Goal: Transaction & Acquisition: Purchase product/service

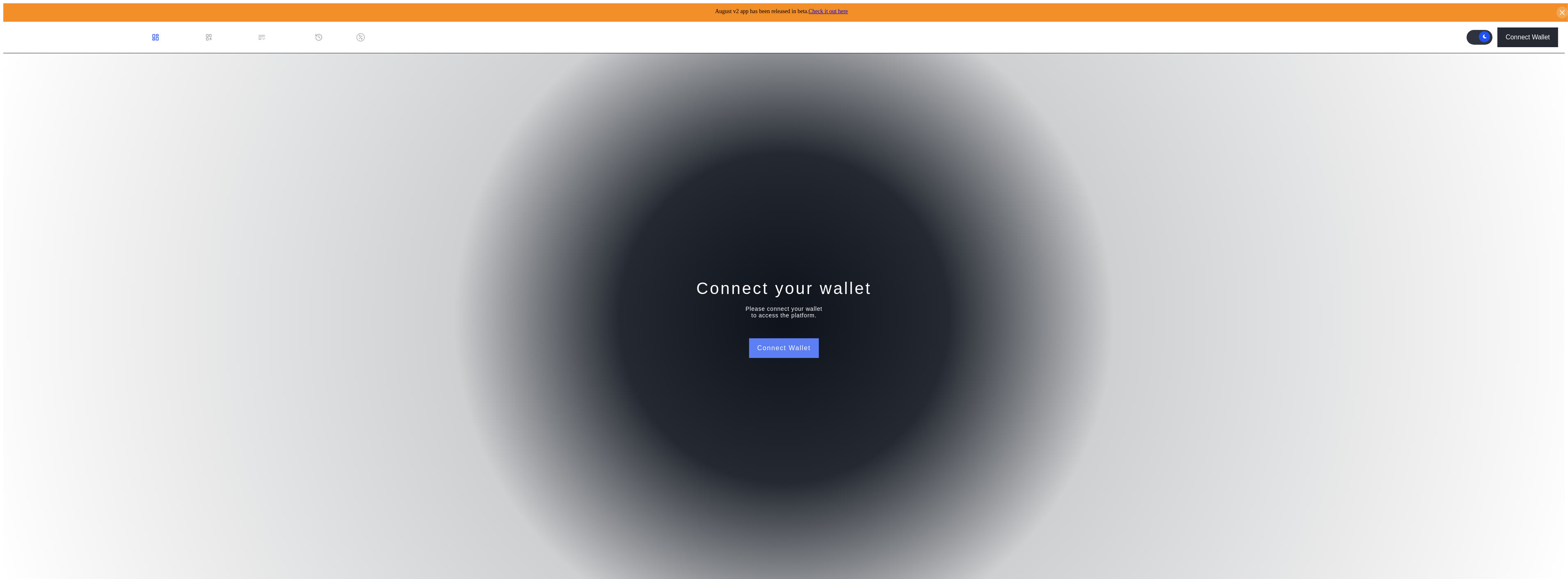
click at [784, 339] on button "Connect Wallet" at bounding box center [783, 348] width 70 height 20
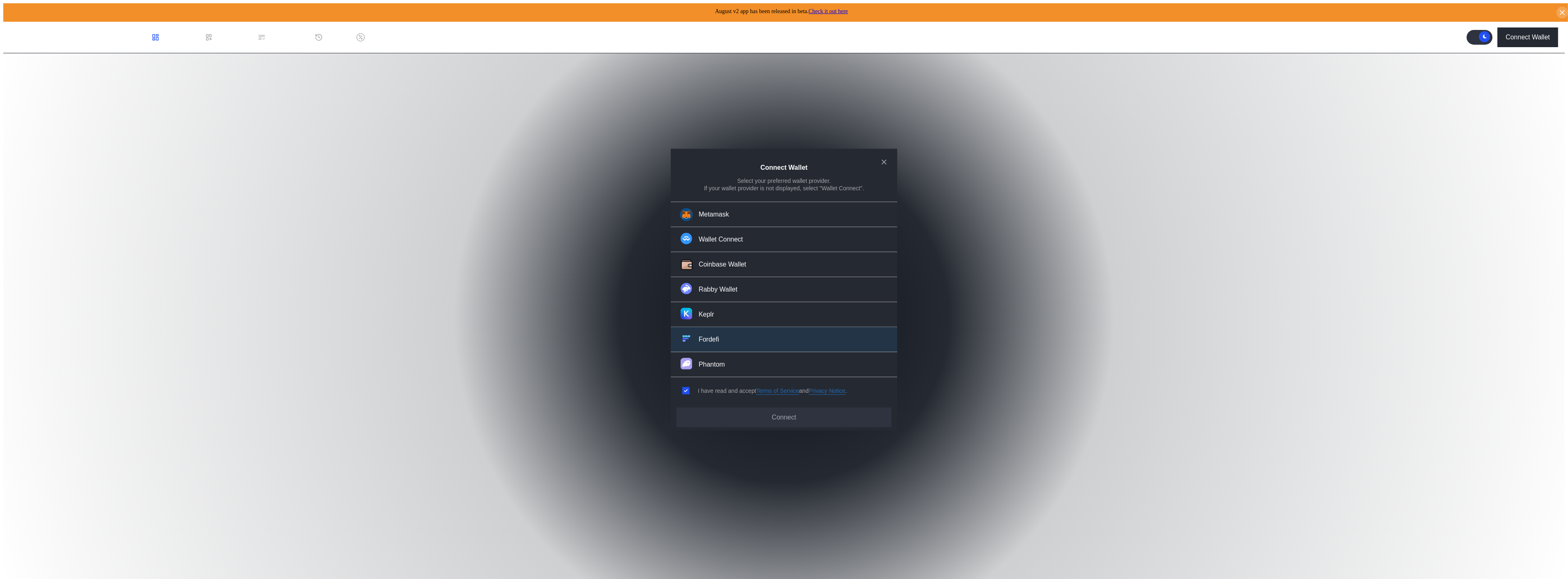
click at [708, 335] on div "Fordefi" at bounding box center [708, 340] width 21 height 9
click at [732, 407] on button "Connect" at bounding box center [784, 417] width 215 height 20
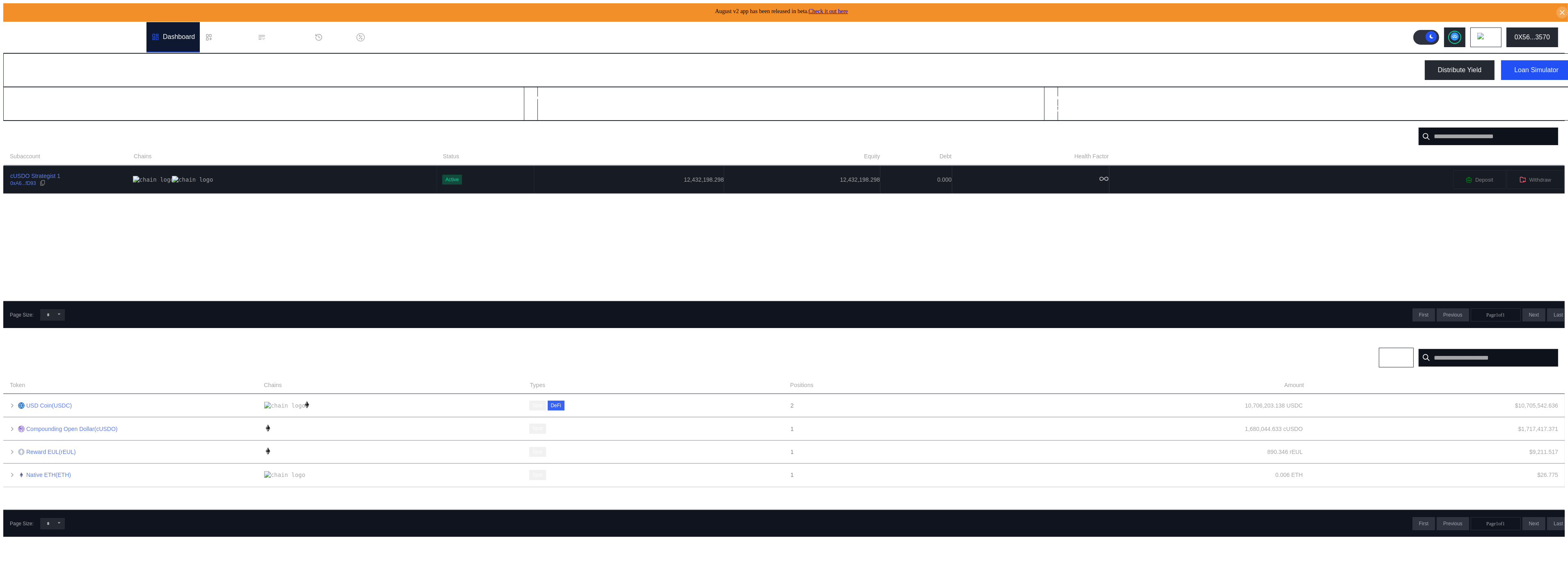
click at [157, 176] on div at bounding box center [285, 180] width 303 height 8
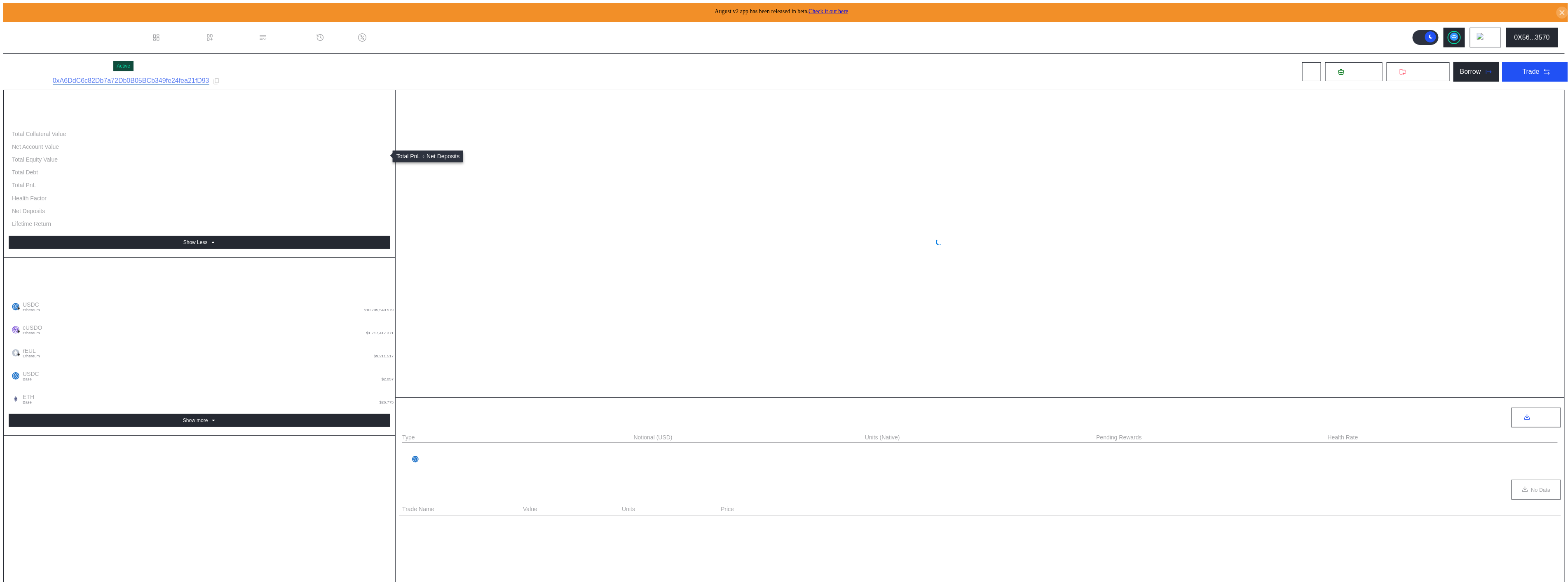
select select "*"
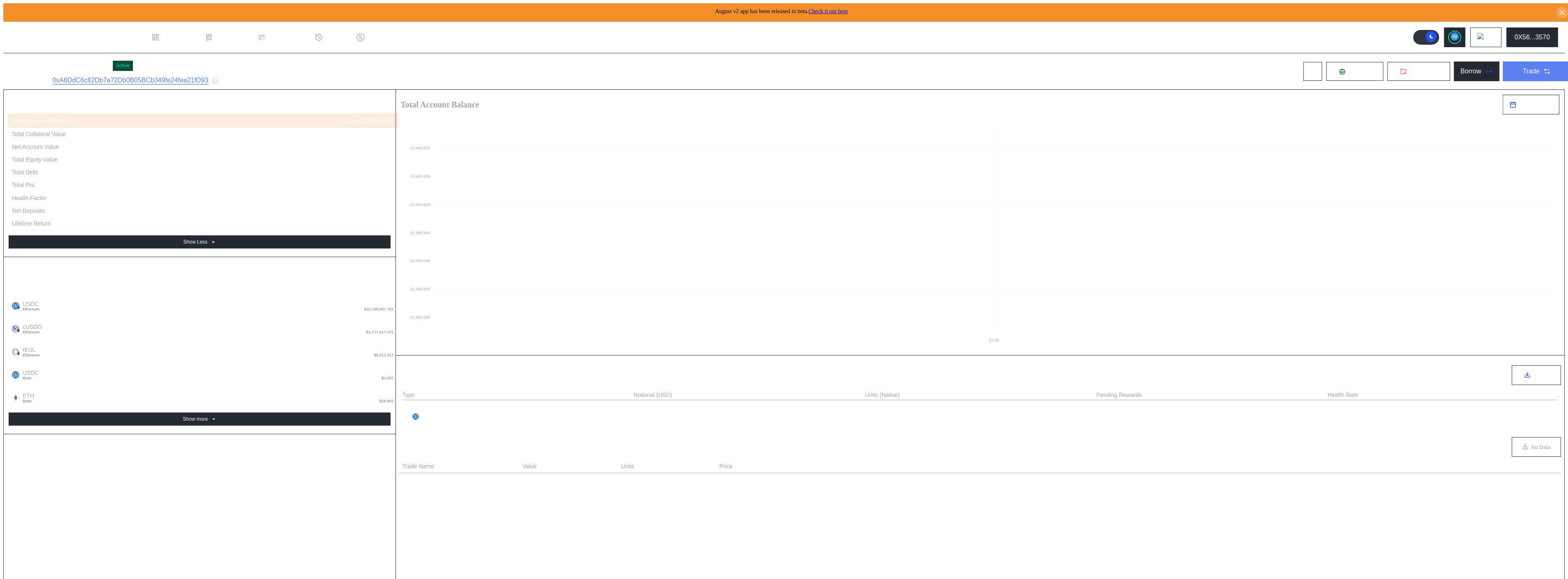
click at [1533, 68] on div "Trade" at bounding box center [1531, 72] width 17 height 8
click at [1486, 33] on img at bounding box center [1481, 37] width 9 height 9
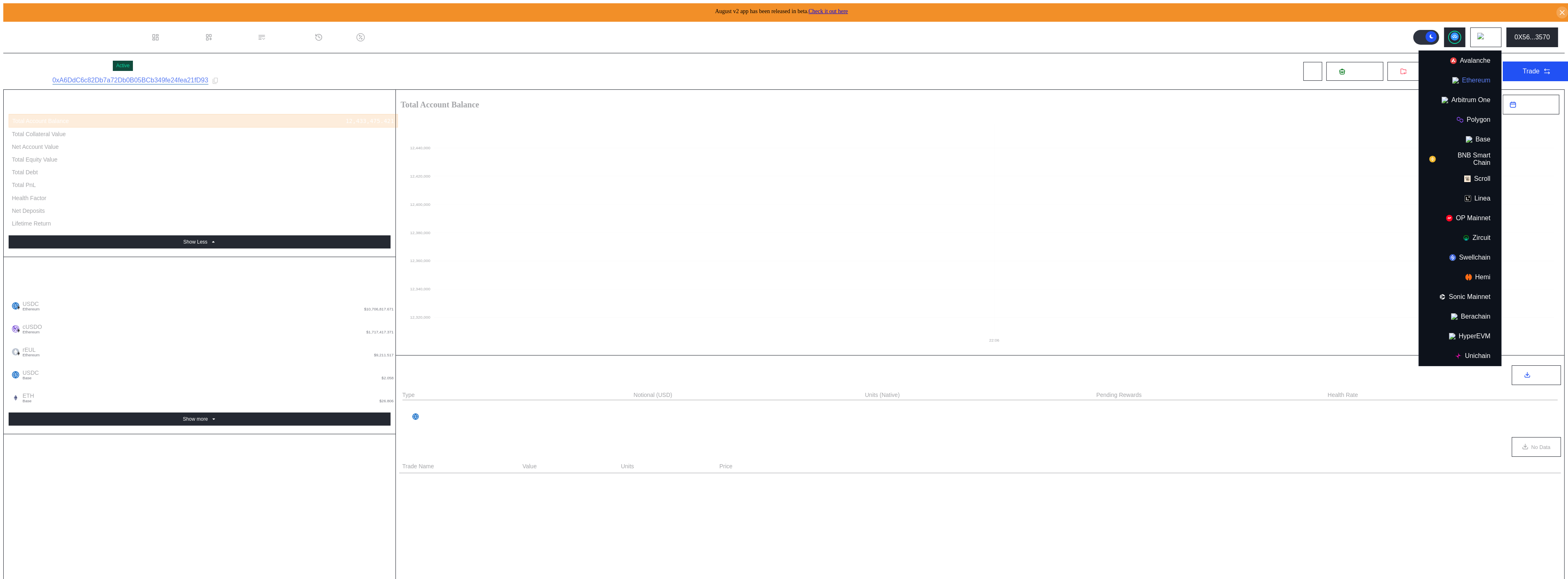
click at [1494, 70] on button "Ethereum" at bounding box center [1460, 80] width 82 height 20
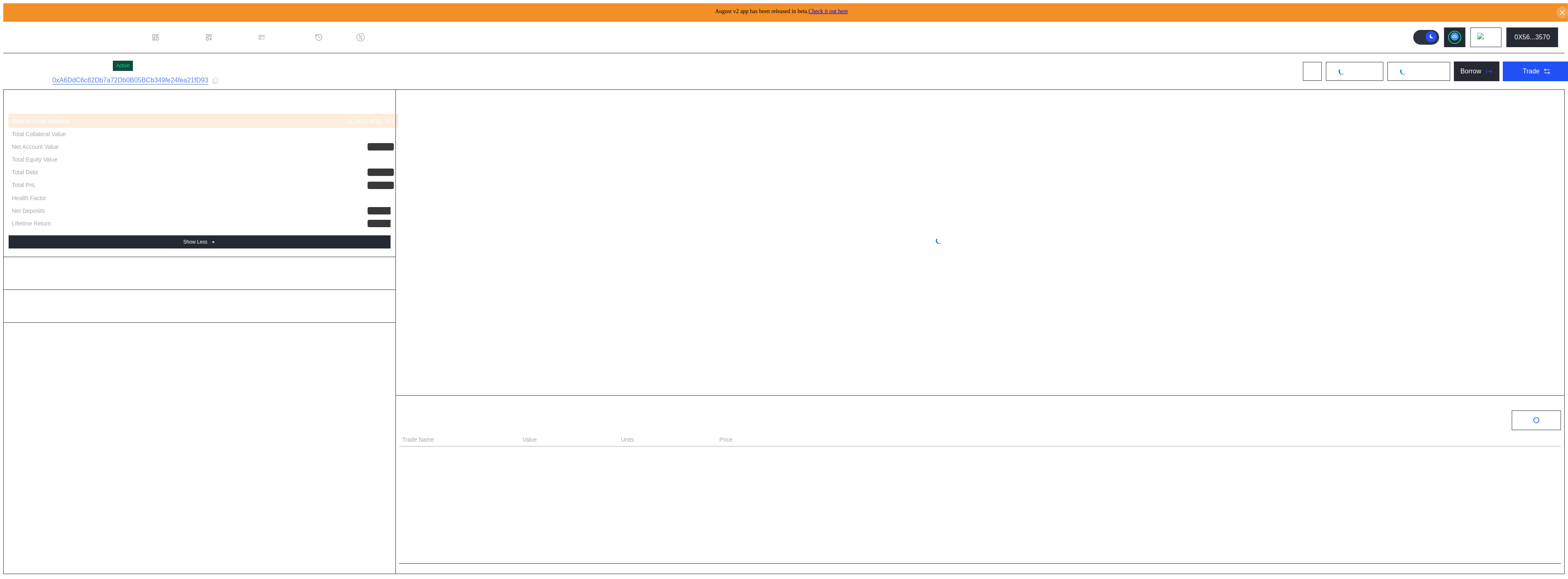
select select "*"
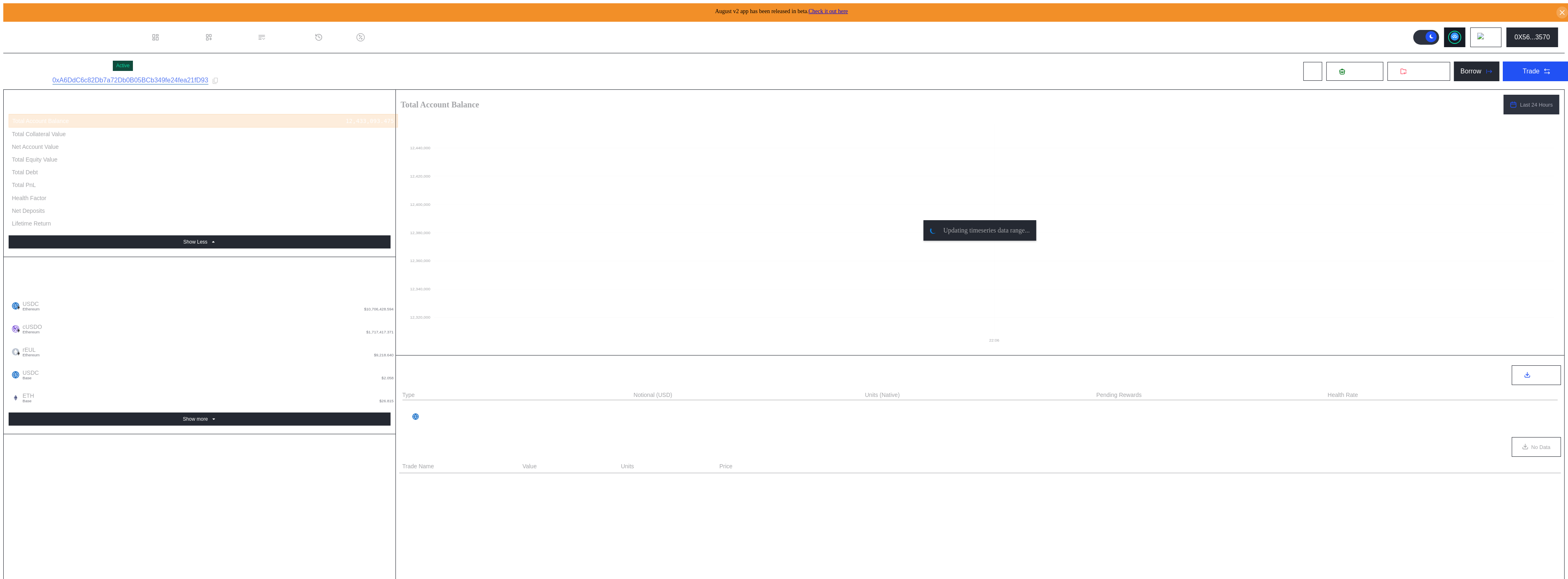
click at [1465, 30] on button at bounding box center [1455, 37] width 21 height 20
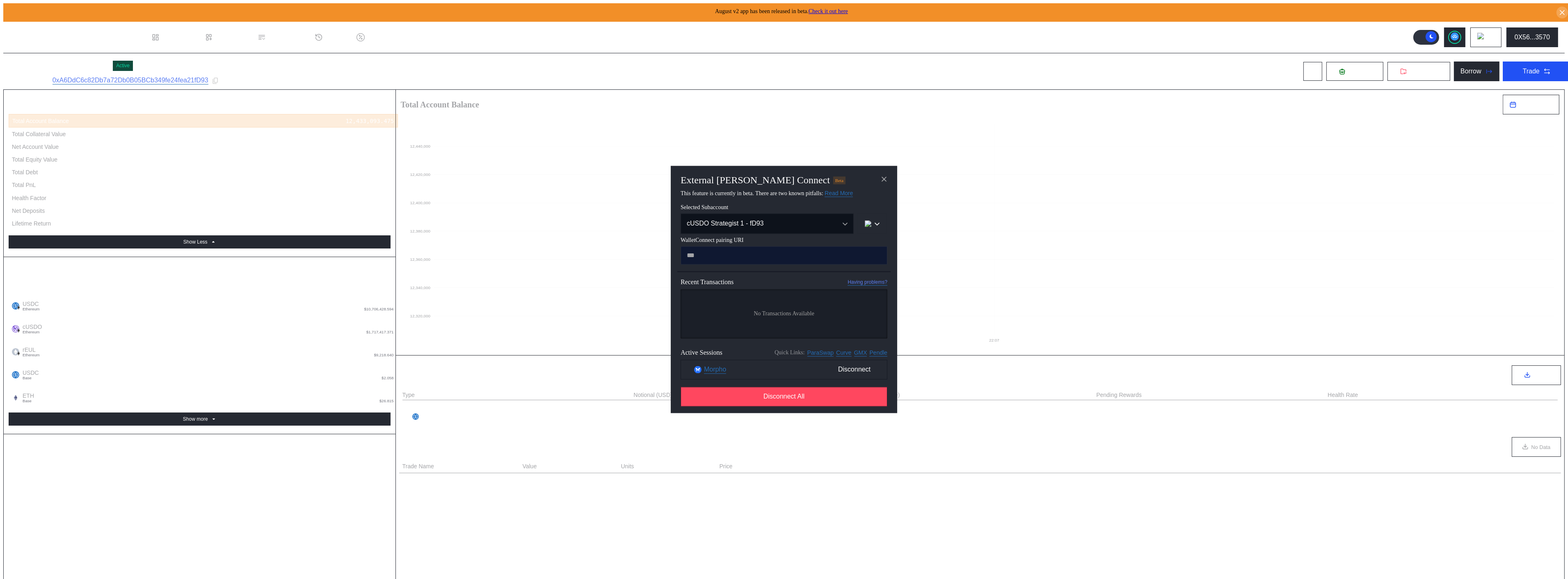
click at [753, 262] on input "modal" at bounding box center [783, 256] width 207 height 18
type input "**********"
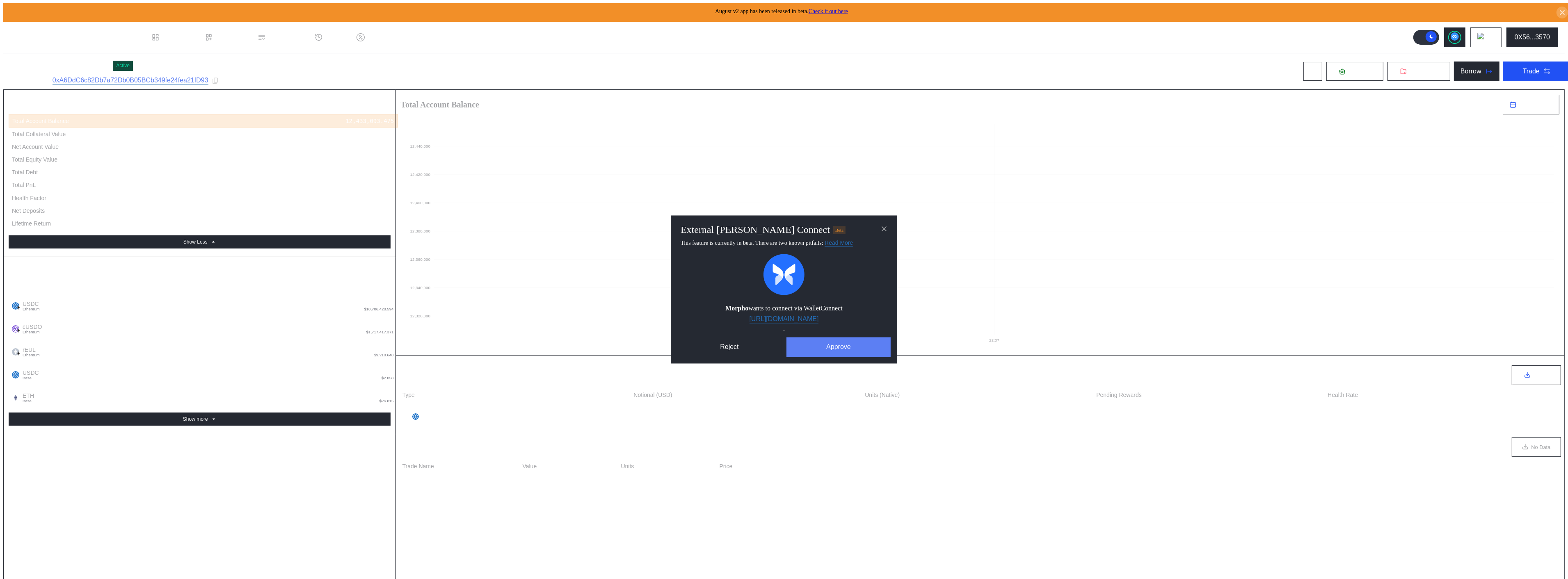
click at [809, 347] on button "Approve" at bounding box center [839, 347] width 104 height 20
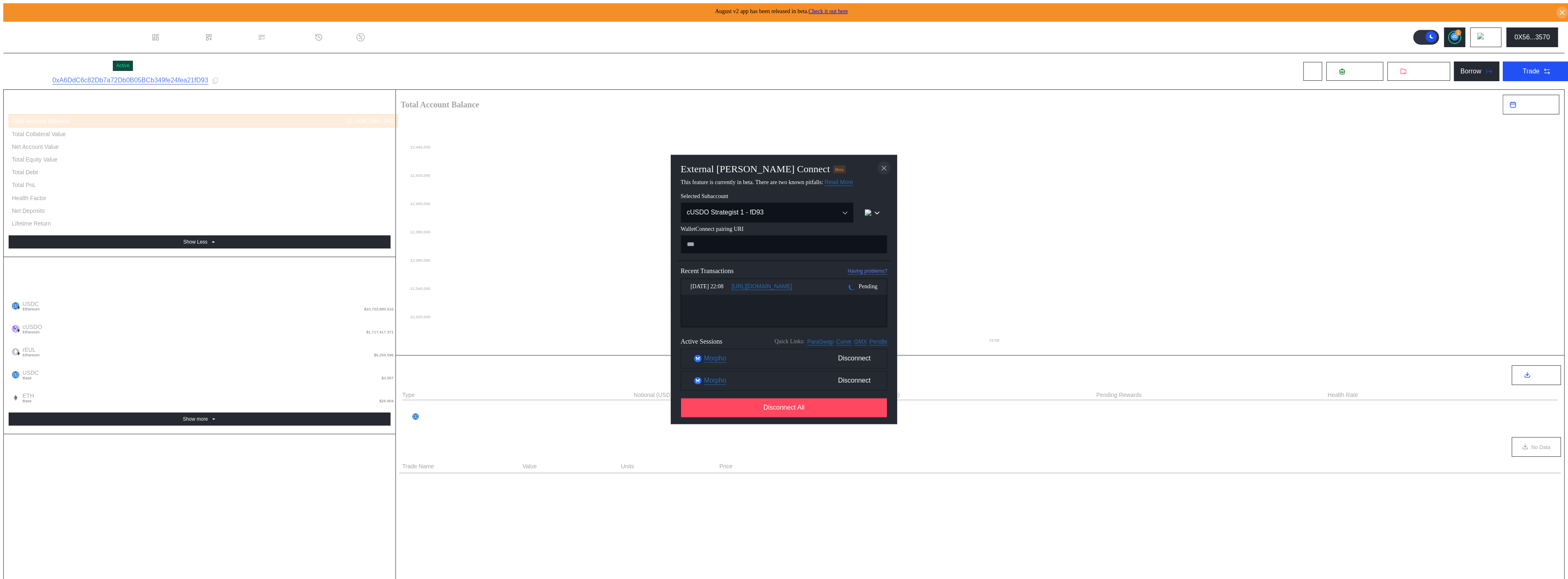
click at [887, 172] on icon "close modal" at bounding box center [883, 168] width 8 height 9
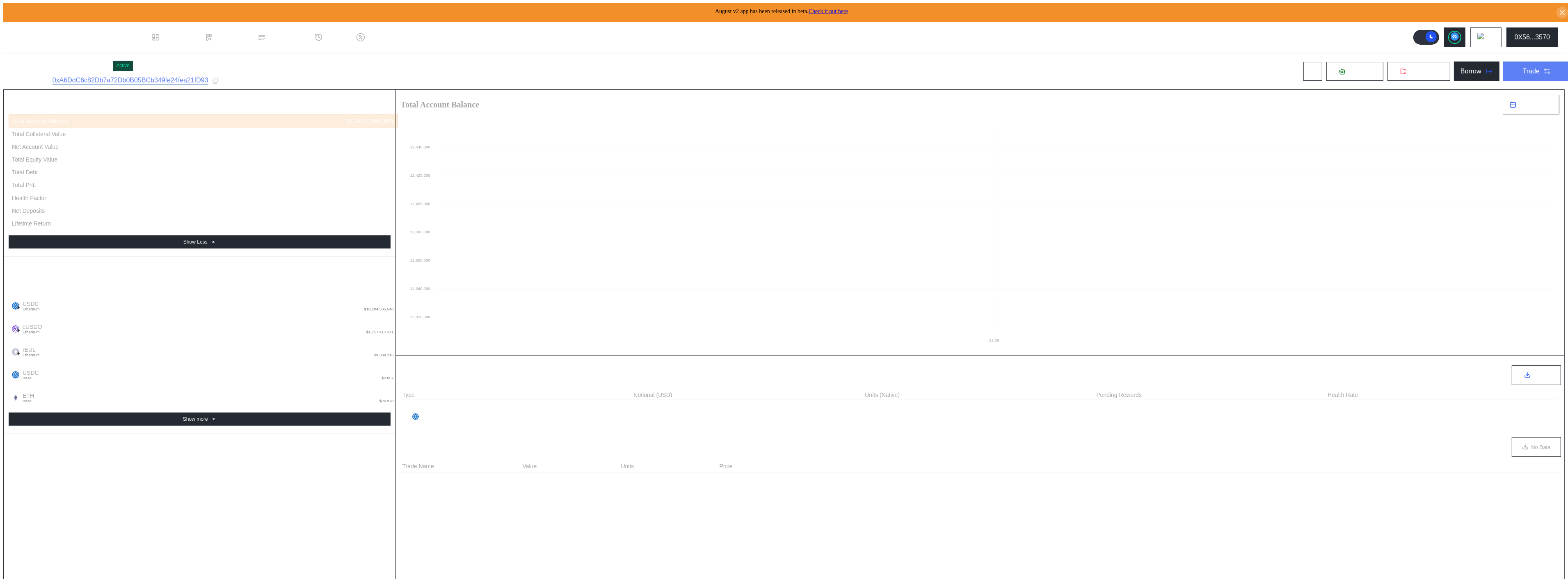
click at [1526, 68] on div "Trade" at bounding box center [1531, 72] width 17 height 8
click at [886, 90] on div "**********" at bounding box center [980, 102] width 1168 height 25
click at [1552, 62] on button "Trade" at bounding box center [1537, 71] width 69 height 20
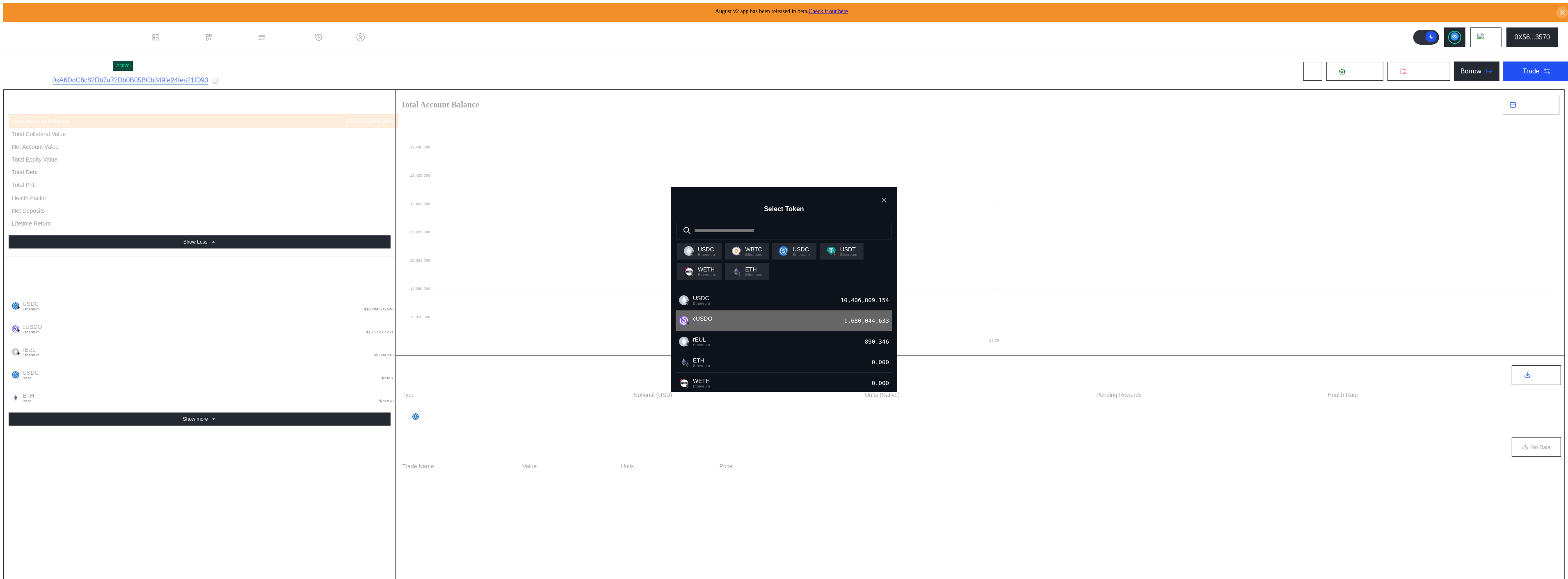
click at [715, 310] on div "cUSDO Ethereum 1,680,044.633" at bounding box center [784, 320] width 216 height 21
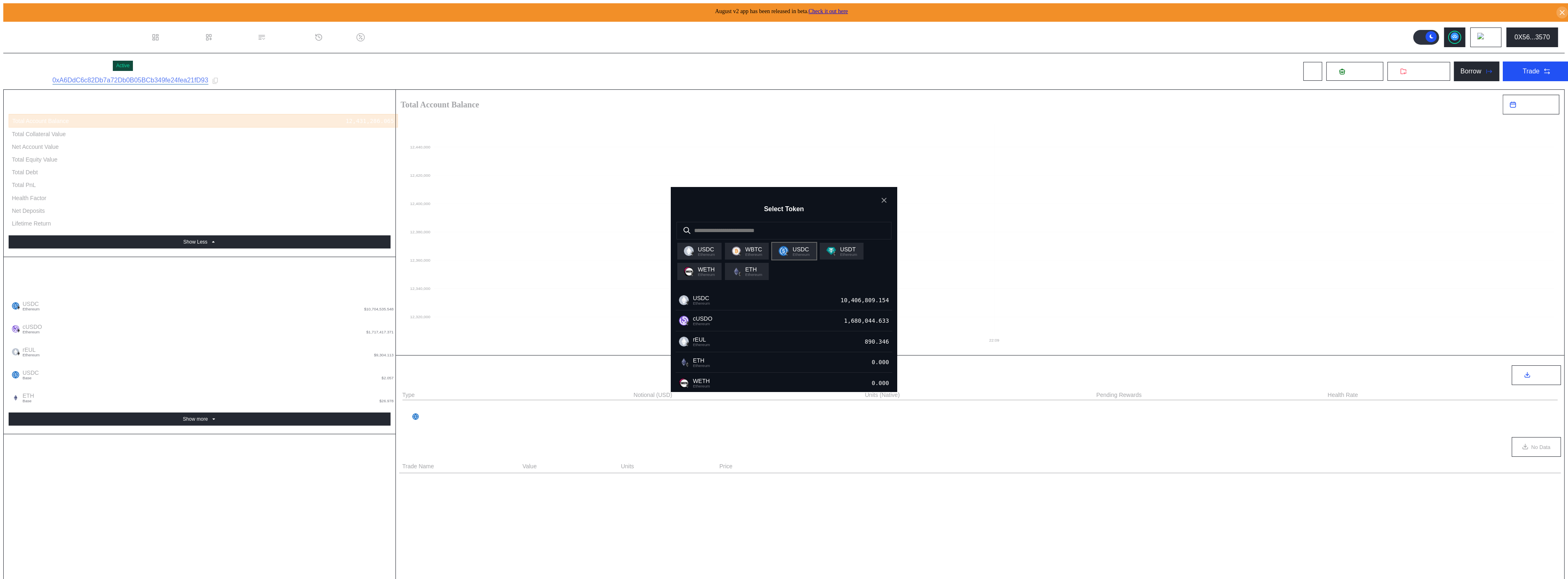
click at [792, 253] on span "Ethereum" at bounding box center [800, 255] width 17 height 4
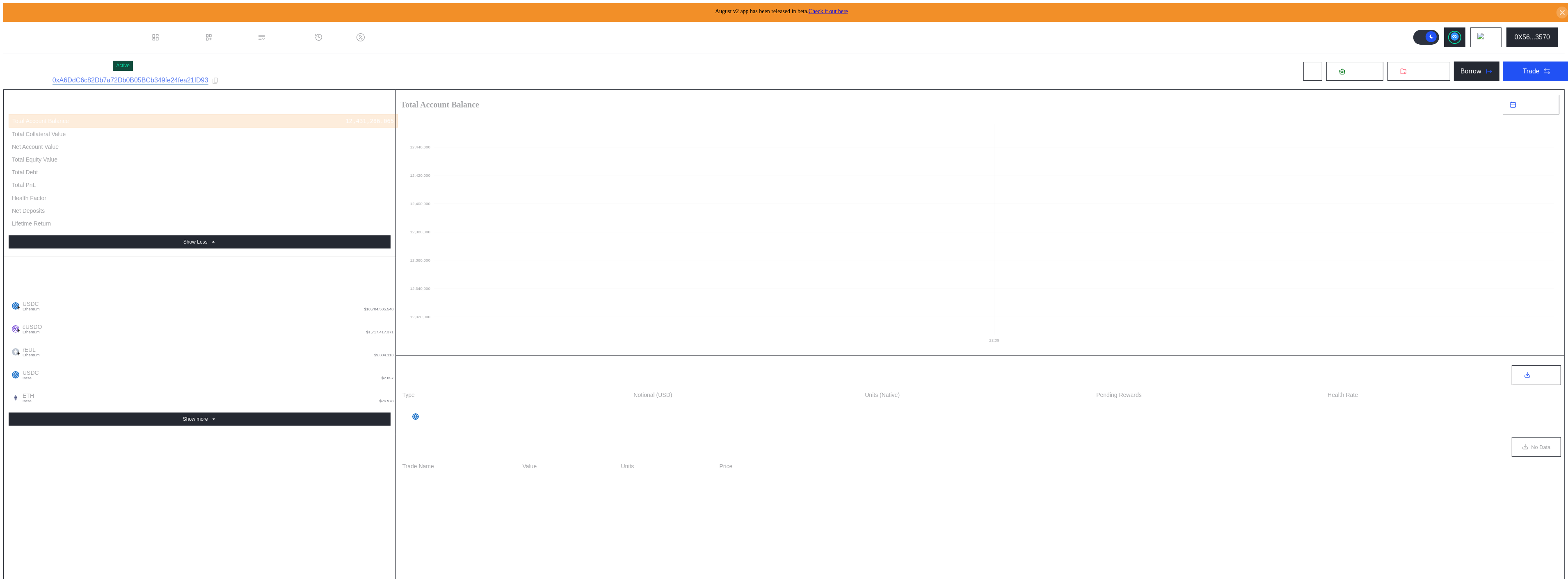
drag, startPoint x: 1044, startPoint y: 116, endPoint x: 531, endPoint y: 91, distance: 513.6
type input "******"
type input "*"
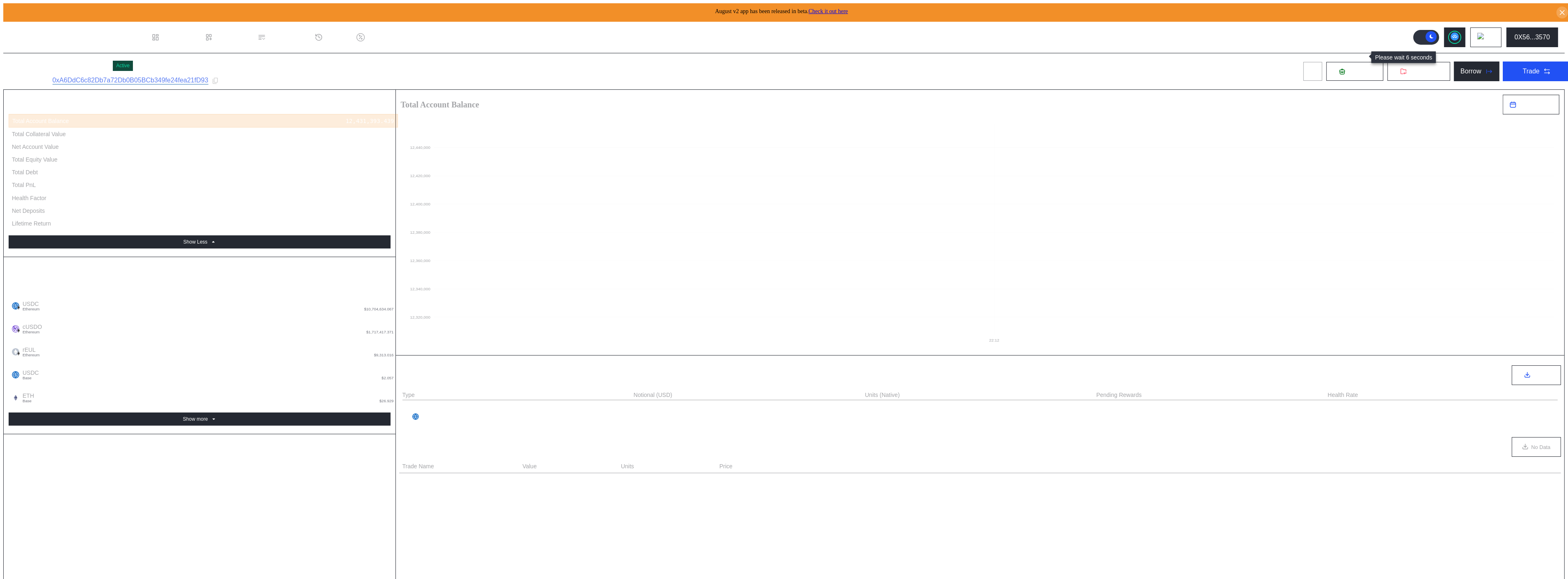
click at [1323, 62] on button at bounding box center [1312, 71] width 20 height 20
click at [211, 417] on icon at bounding box center [214, 419] width 5 height 5
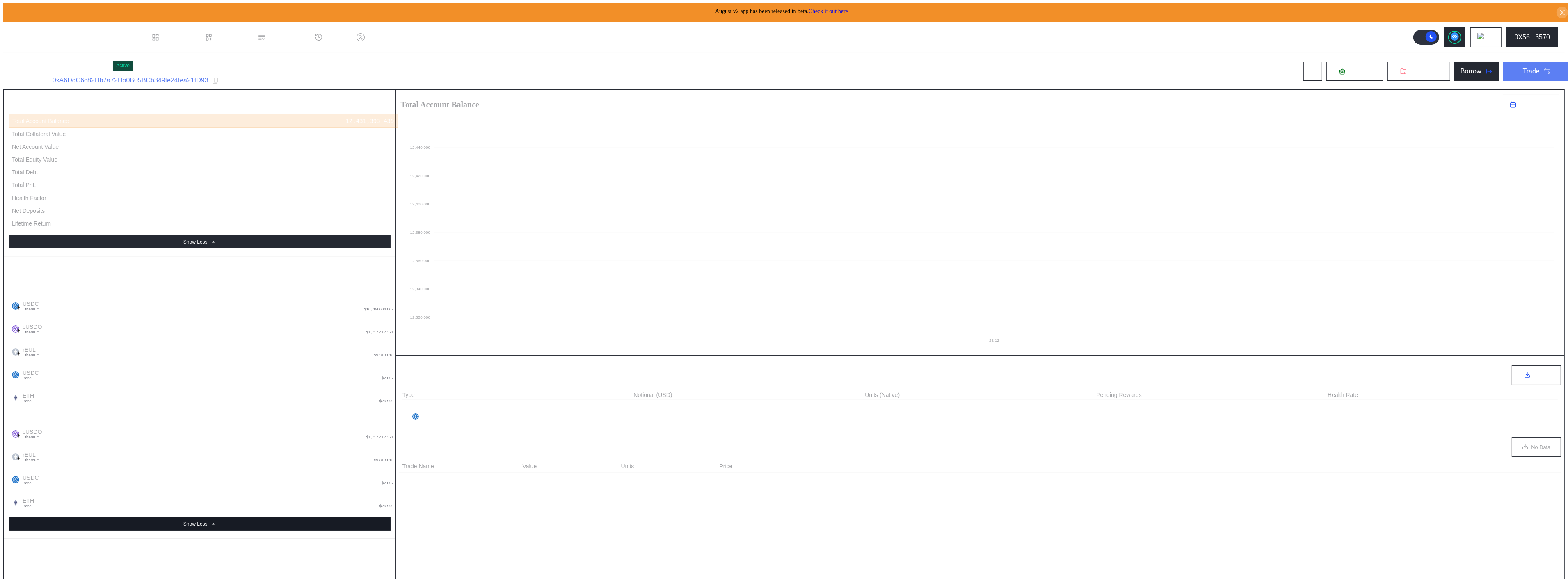
click at [1544, 67] on icon at bounding box center [1547, 71] width 8 height 8
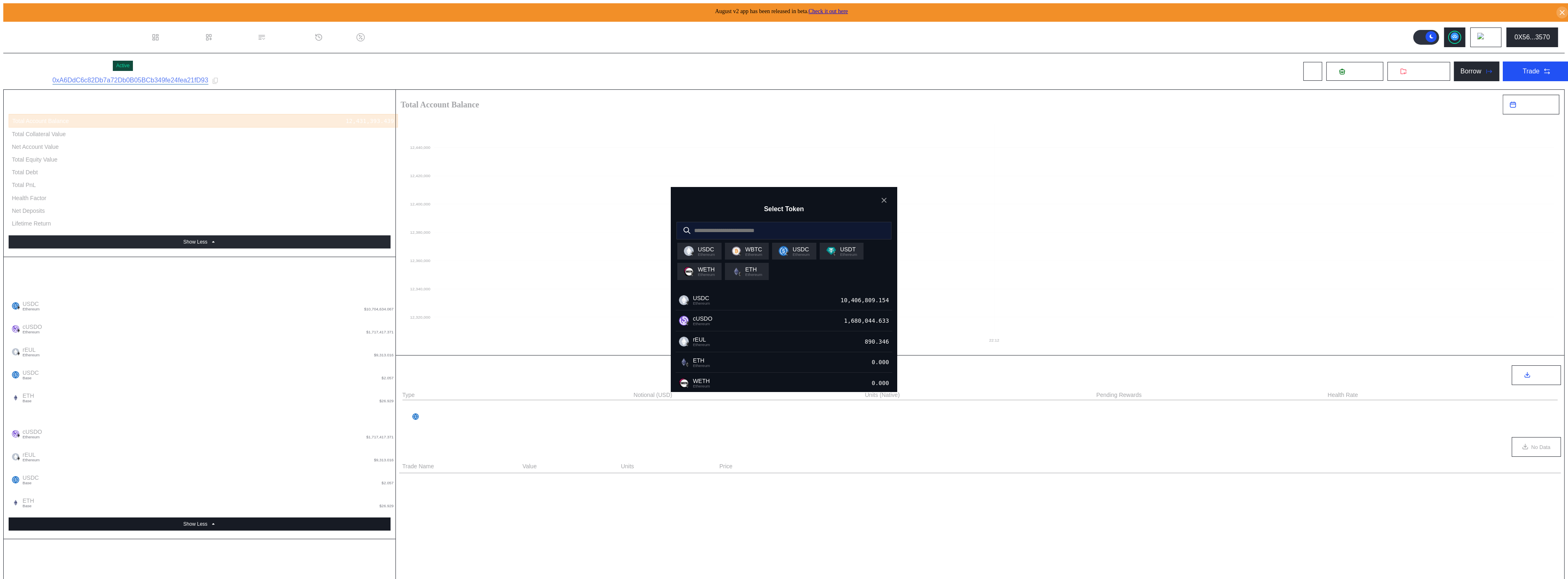
click at [833, 223] on input "modal" at bounding box center [778, 230] width 202 height 17
type input "******"
click at [887, 198] on icon "close modal" at bounding box center [883, 201] width 8 height 9
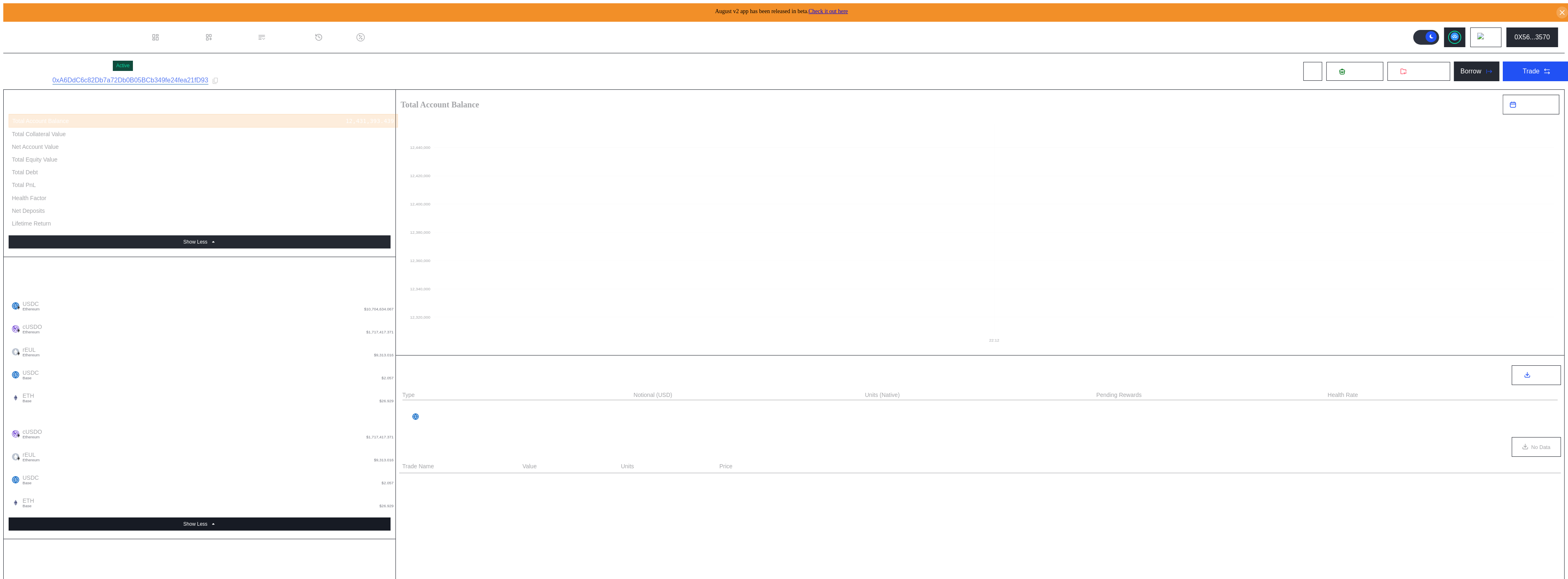
click at [1545, 69] on icon at bounding box center [1547, 71] width 6 height 6
click at [842, 8] on link "Check it out here" at bounding box center [828, 11] width 40 height 6
